Goal: Information Seeking & Learning: Understand process/instructions

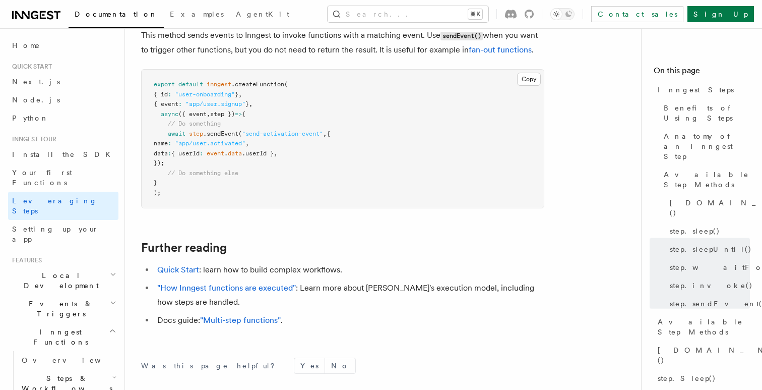
scroll to position [2207, 0]
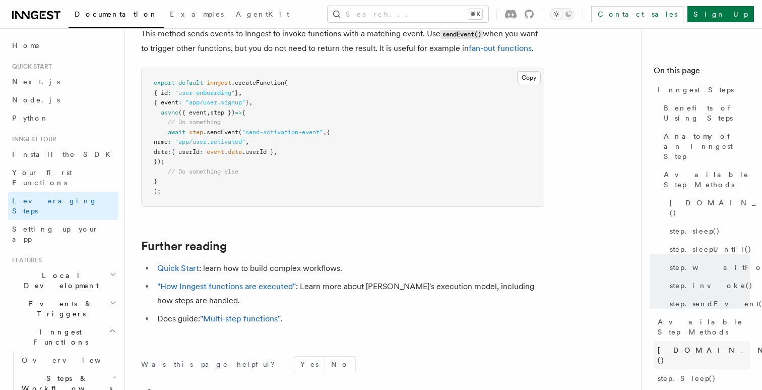
click at [675, 345] on span "[DOMAIN_NAME]()" at bounding box center [732, 355] width 148 height 20
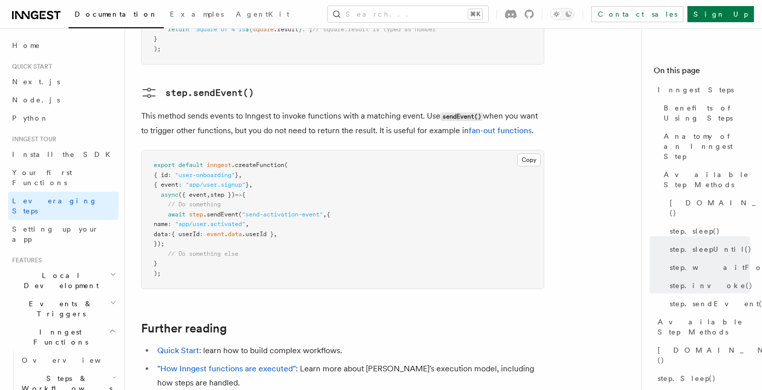
scroll to position [2273, 0]
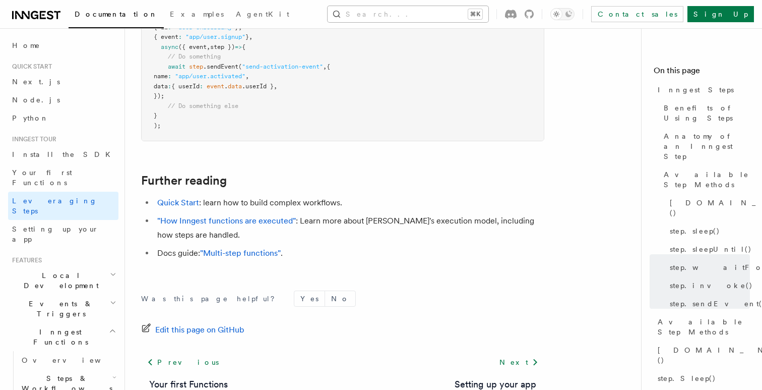
click at [401, 16] on button "Search... ⌘K" at bounding box center [408, 14] width 161 height 16
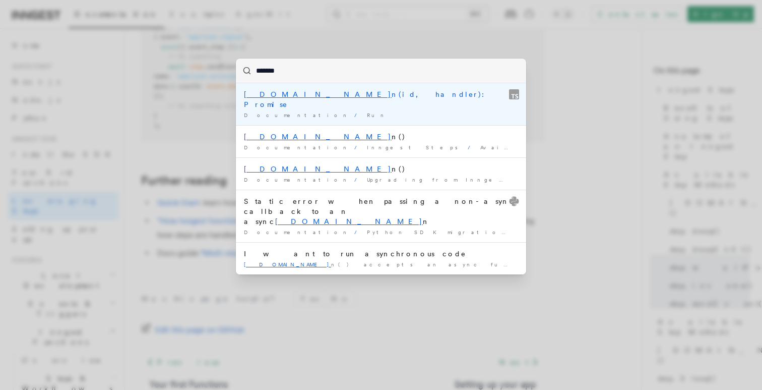
type input "********"
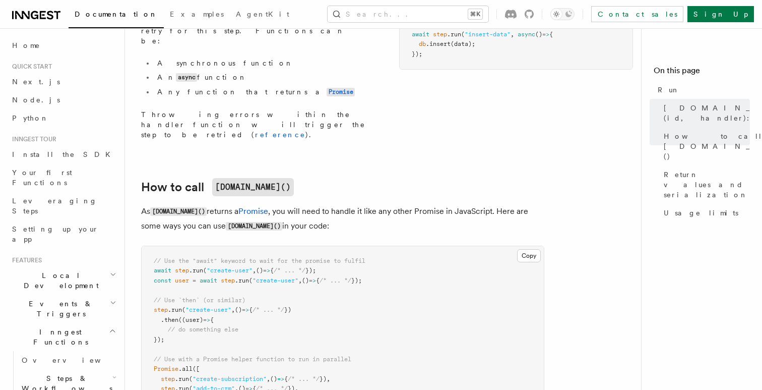
scroll to position [439, 0]
drag, startPoint x: 406, startPoint y: 151, endPoint x: 485, endPoint y: 151, distance: 78.7
click at [485, 203] on p "As [DOMAIN_NAME]() returns a Promise , you will need to handle it like any othe…" at bounding box center [342, 217] width 403 height 29
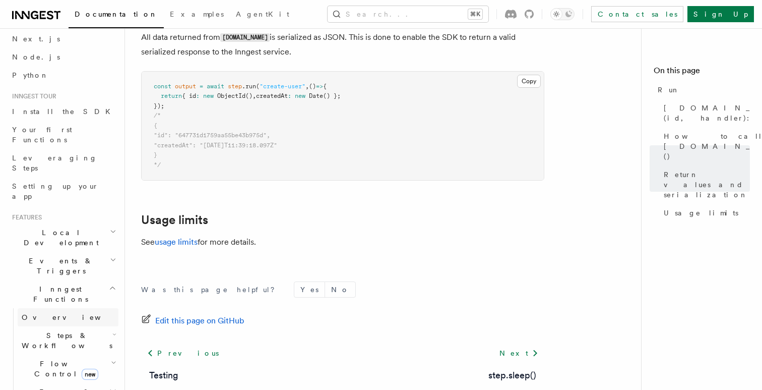
scroll to position [69, 0]
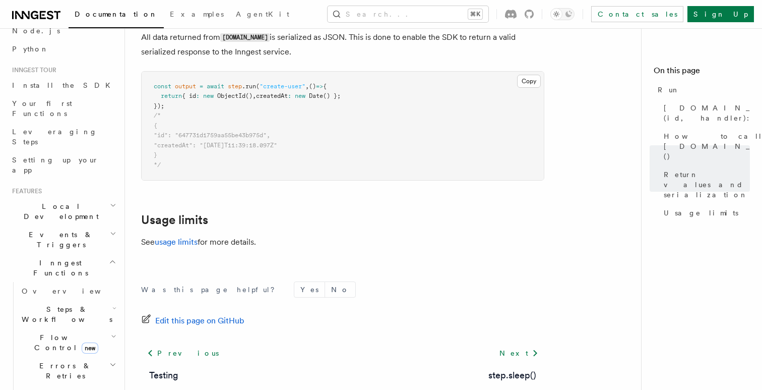
click at [81, 304] on span "Steps & Workflows" at bounding box center [65, 314] width 95 height 20
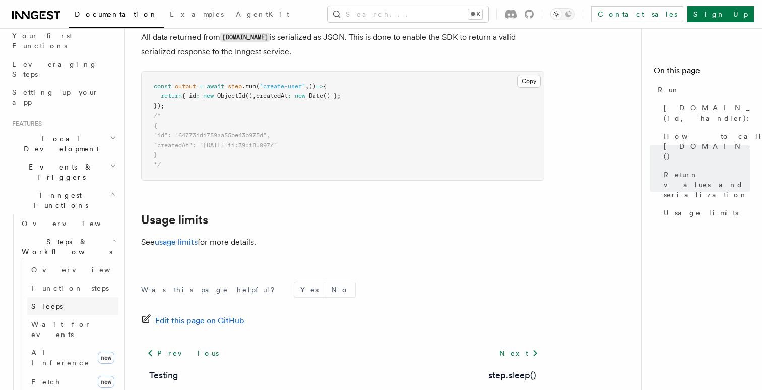
scroll to position [142, 0]
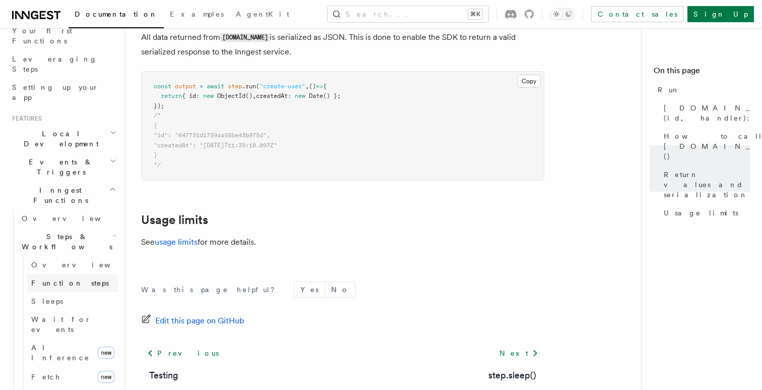
click at [66, 279] on span "Function steps" at bounding box center [70, 283] width 78 height 8
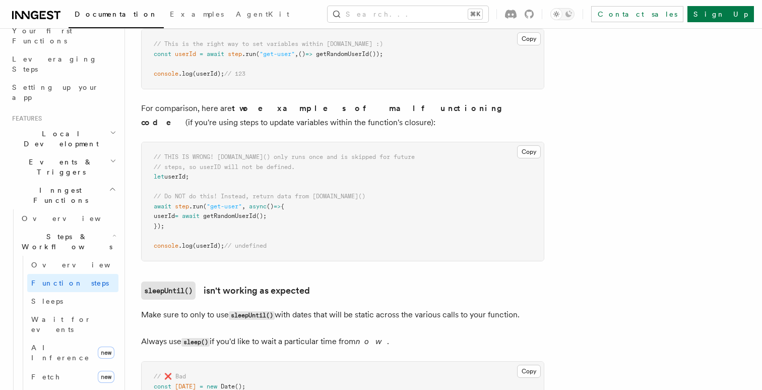
scroll to position [2629, 0]
